Goal: Task Accomplishment & Management: Use online tool/utility

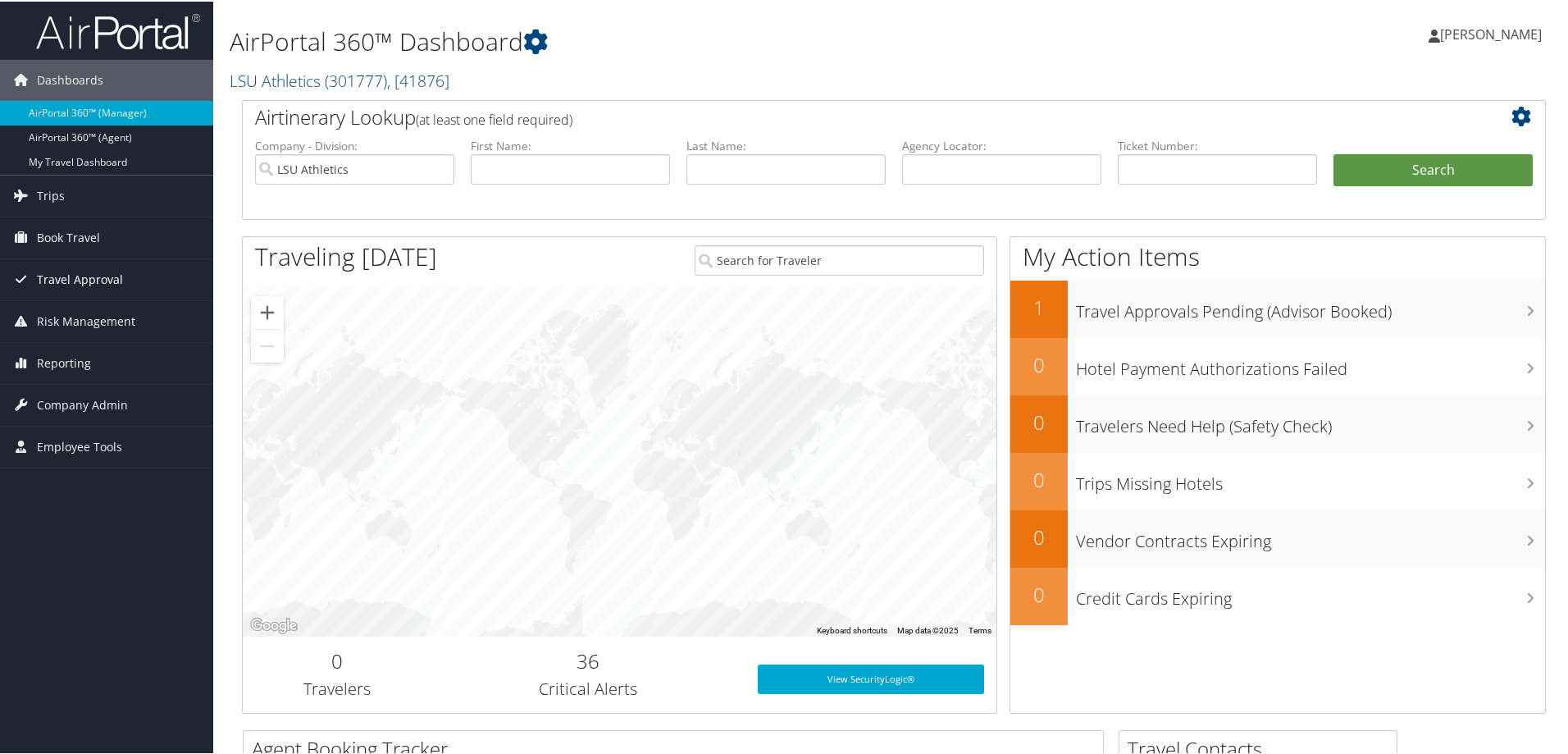
click at [62, 276] on span "Travel Approval" at bounding box center [80, 278] width 86 height 41
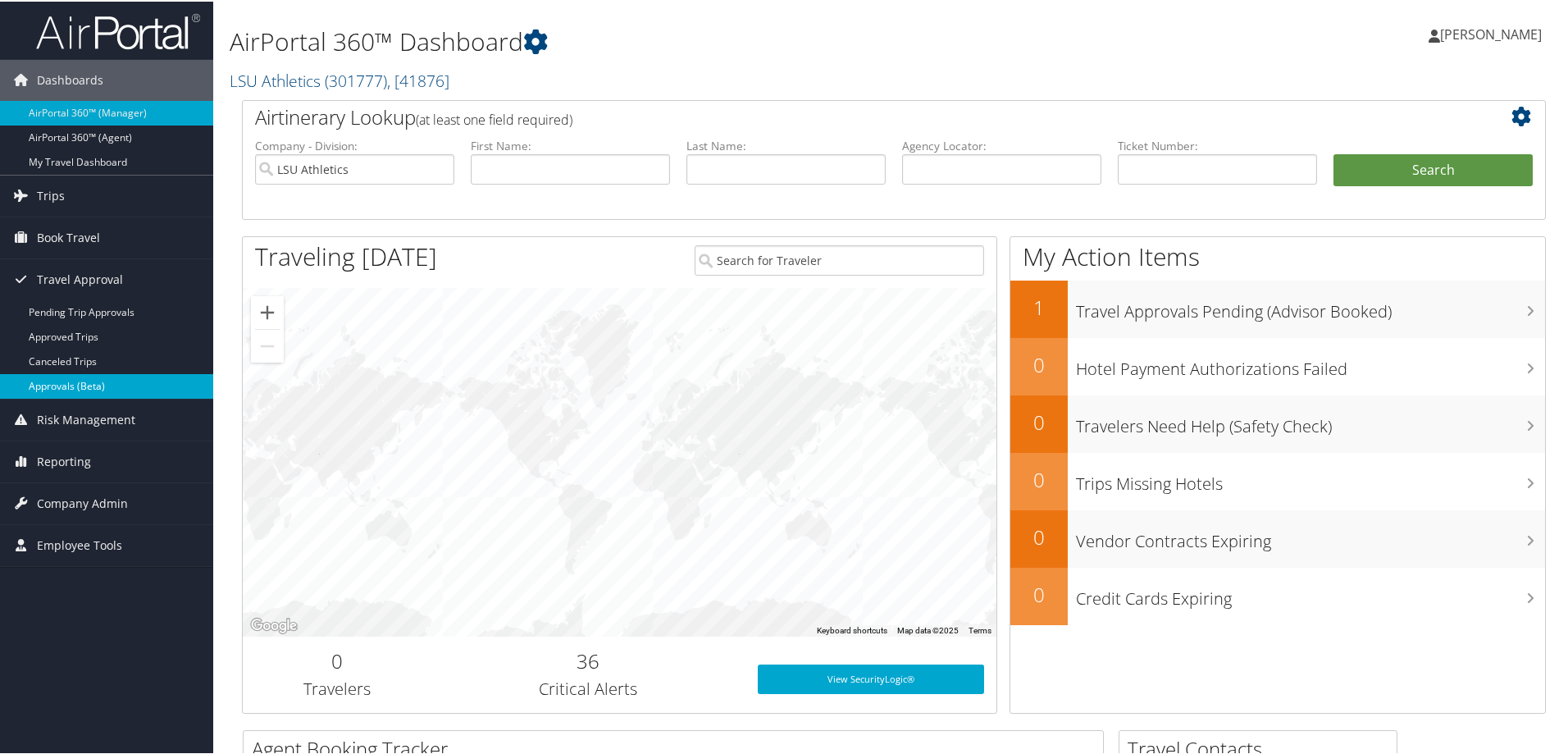
click at [103, 386] on link "Approvals (Beta)" at bounding box center [106, 384] width 213 height 25
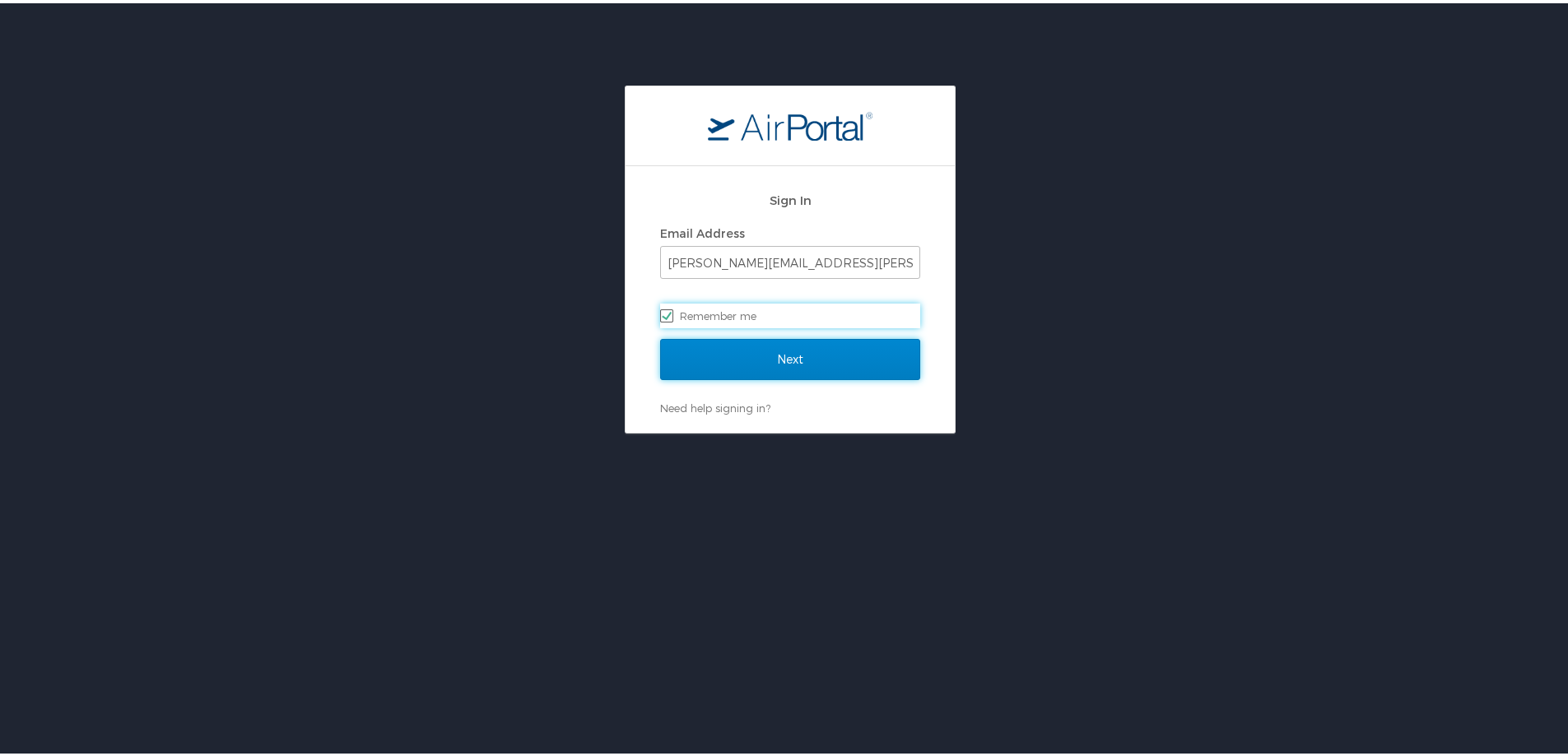
click at [748, 352] on input "Next" at bounding box center [790, 356] width 260 height 41
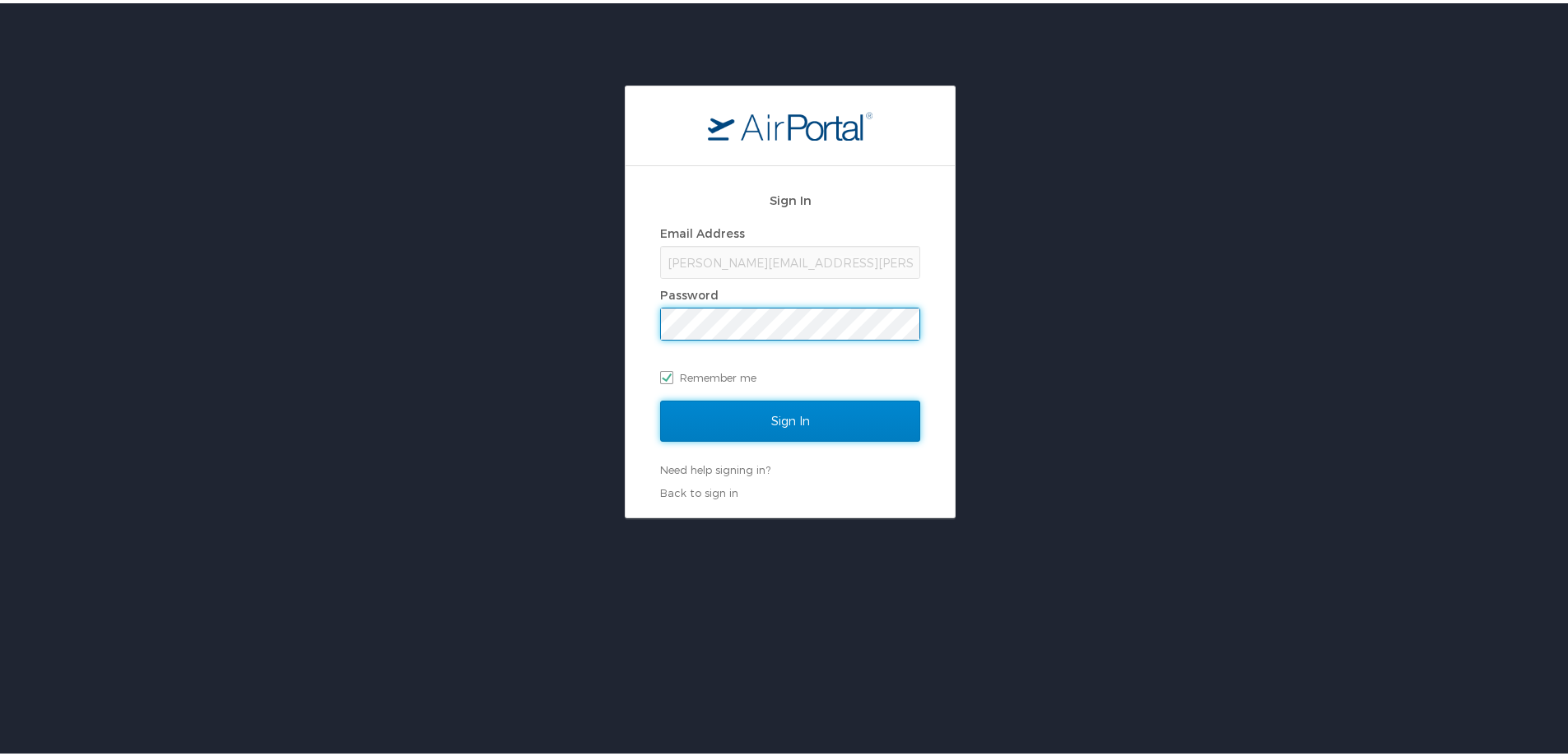
click at [752, 421] on input "Sign In" at bounding box center [790, 417] width 260 height 41
